Goal: Book appointment/travel/reservation

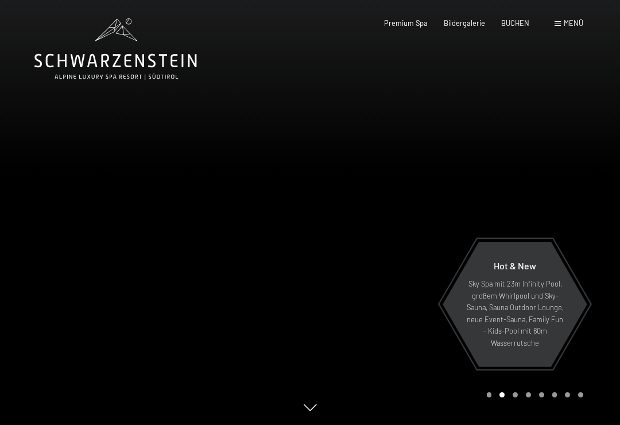
click at [523, 24] on span "BUCHEN" at bounding box center [515, 22] width 28 height 9
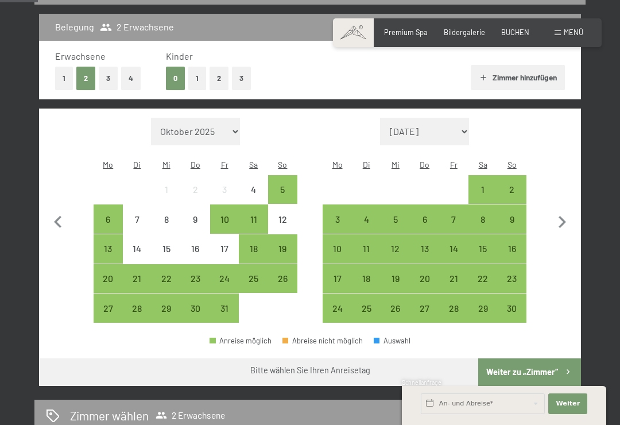
scroll to position [246, 0]
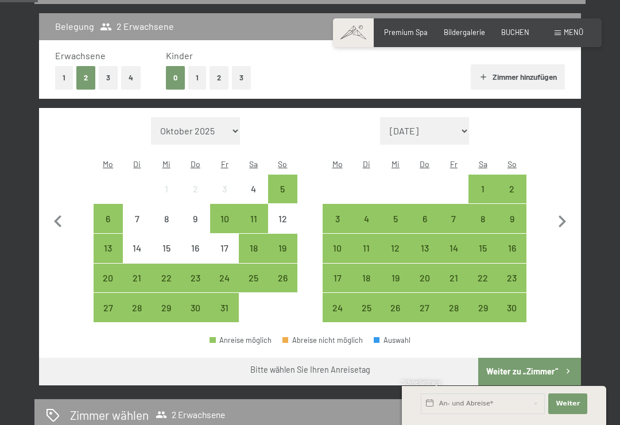
click at [562, 218] on icon "button" at bounding box center [562, 221] width 7 height 12
select select "[DATE]"
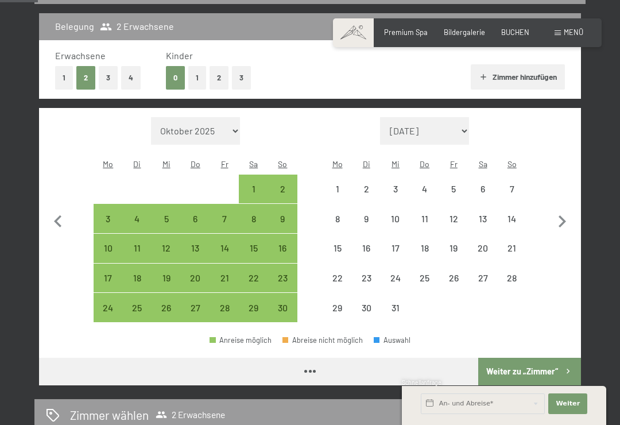
select select "[DATE]"
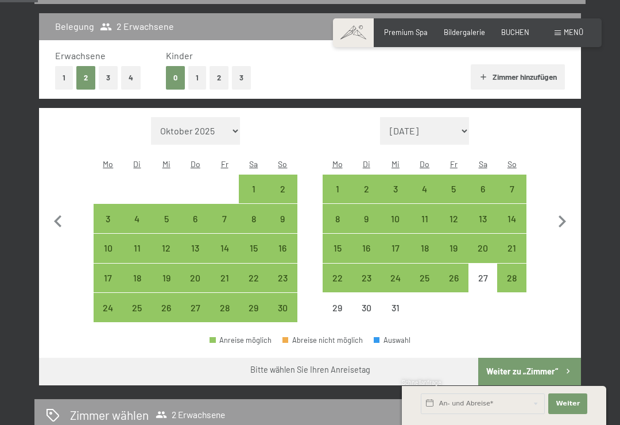
click at [338, 303] on div "29" at bounding box center [337, 316] width 27 height 27
select select "[DATE]"
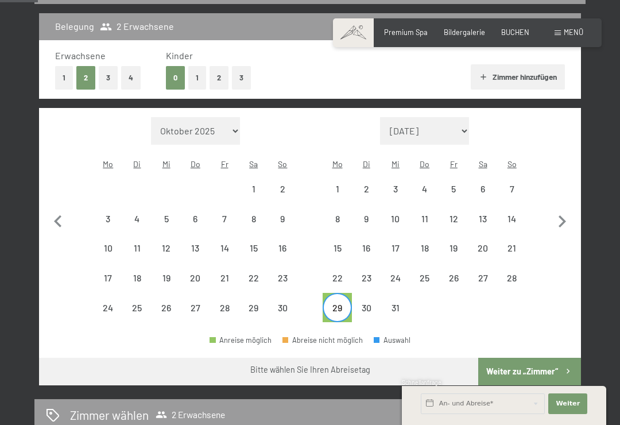
click at [556, 211] on icon "button" at bounding box center [562, 222] width 24 height 24
select select "[DATE]"
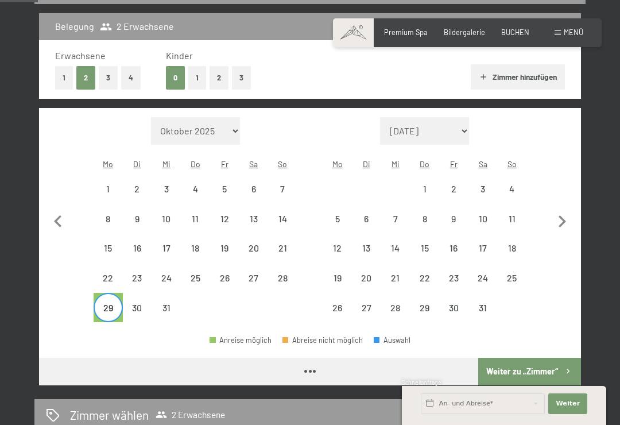
select select "[DATE]"
click at [454, 184] on div "2" at bounding box center [453, 197] width 27 height 27
select select "[DATE]"
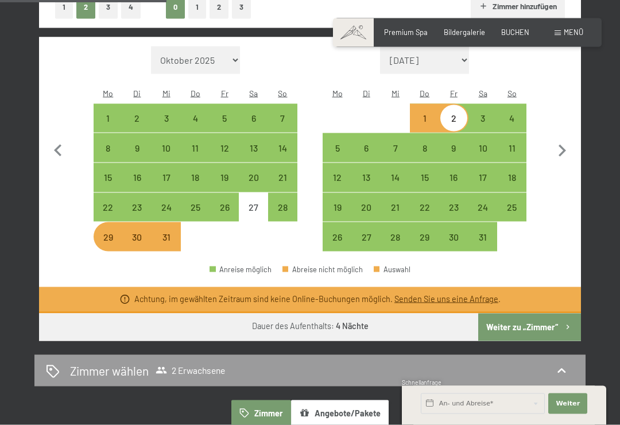
scroll to position [318, 0]
click at [103, 202] on div "22" at bounding box center [108, 215] width 27 height 27
select select "[DATE]"
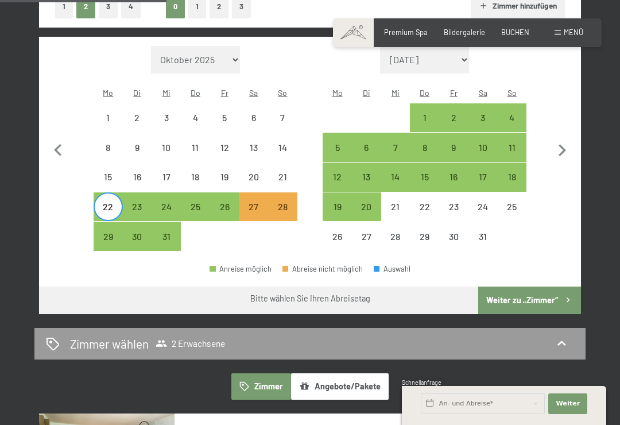
click at [251, 202] on div "27" at bounding box center [253, 215] width 27 height 27
select select "[DATE]"
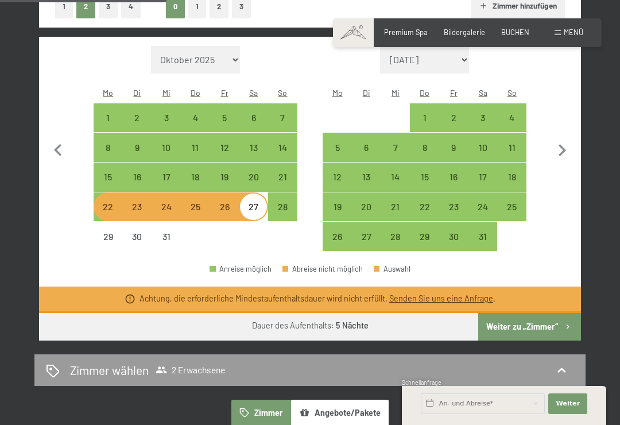
click at [115, 202] on div "22" at bounding box center [108, 215] width 27 height 27
select select "[DATE]"
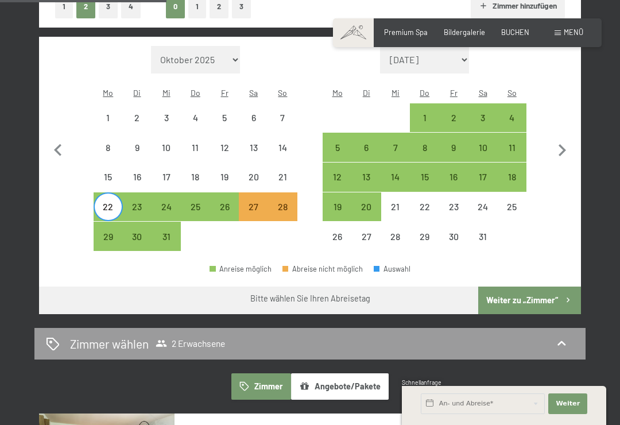
click at [224, 202] on div "26" at bounding box center [224, 215] width 27 height 27
select select "[DATE]"
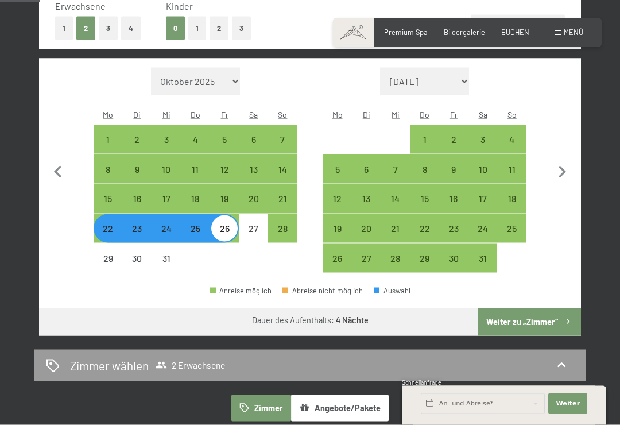
scroll to position [293, 0]
